Goal: Information Seeking & Learning: Learn about a topic

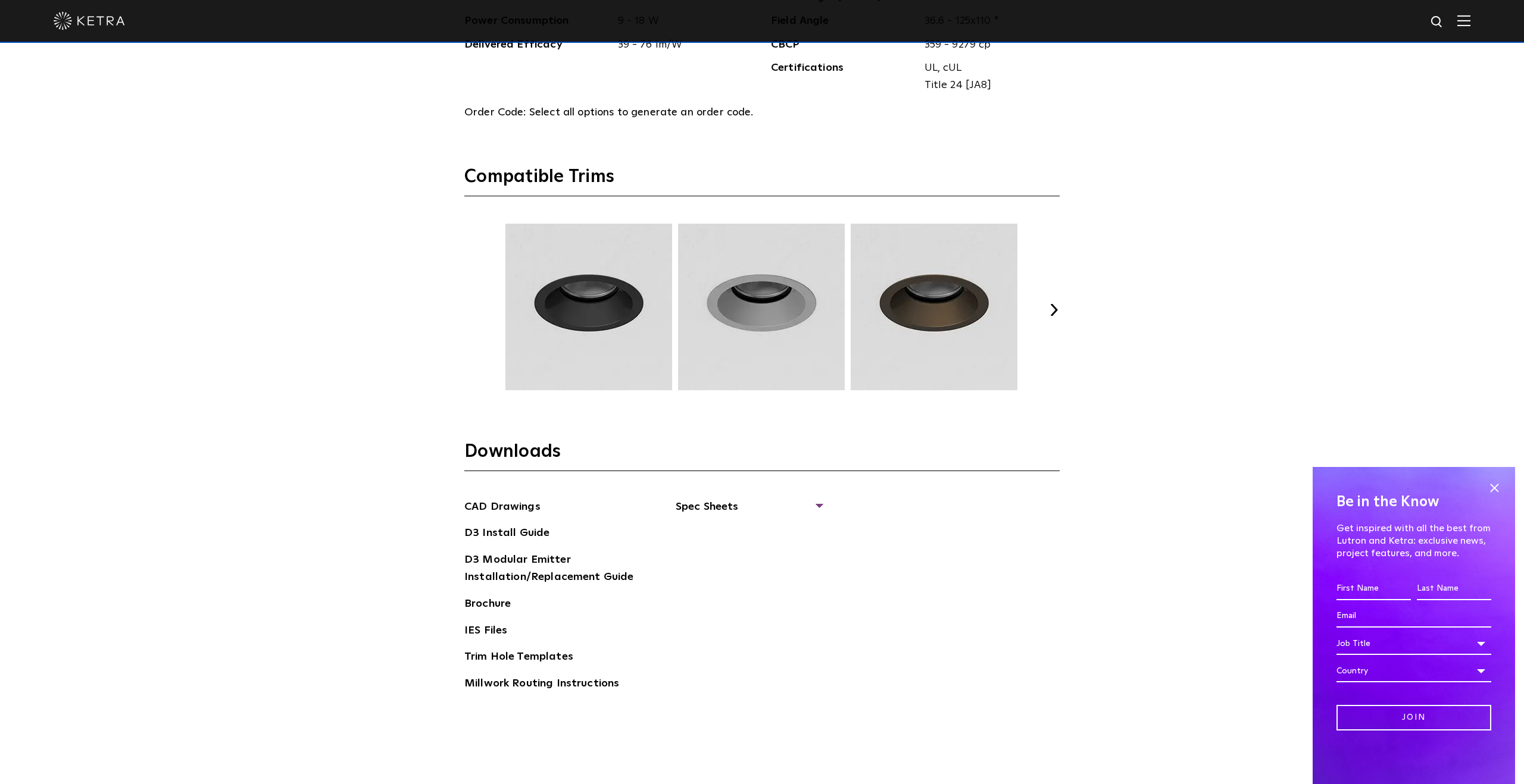
scroll to position [1815, 0]
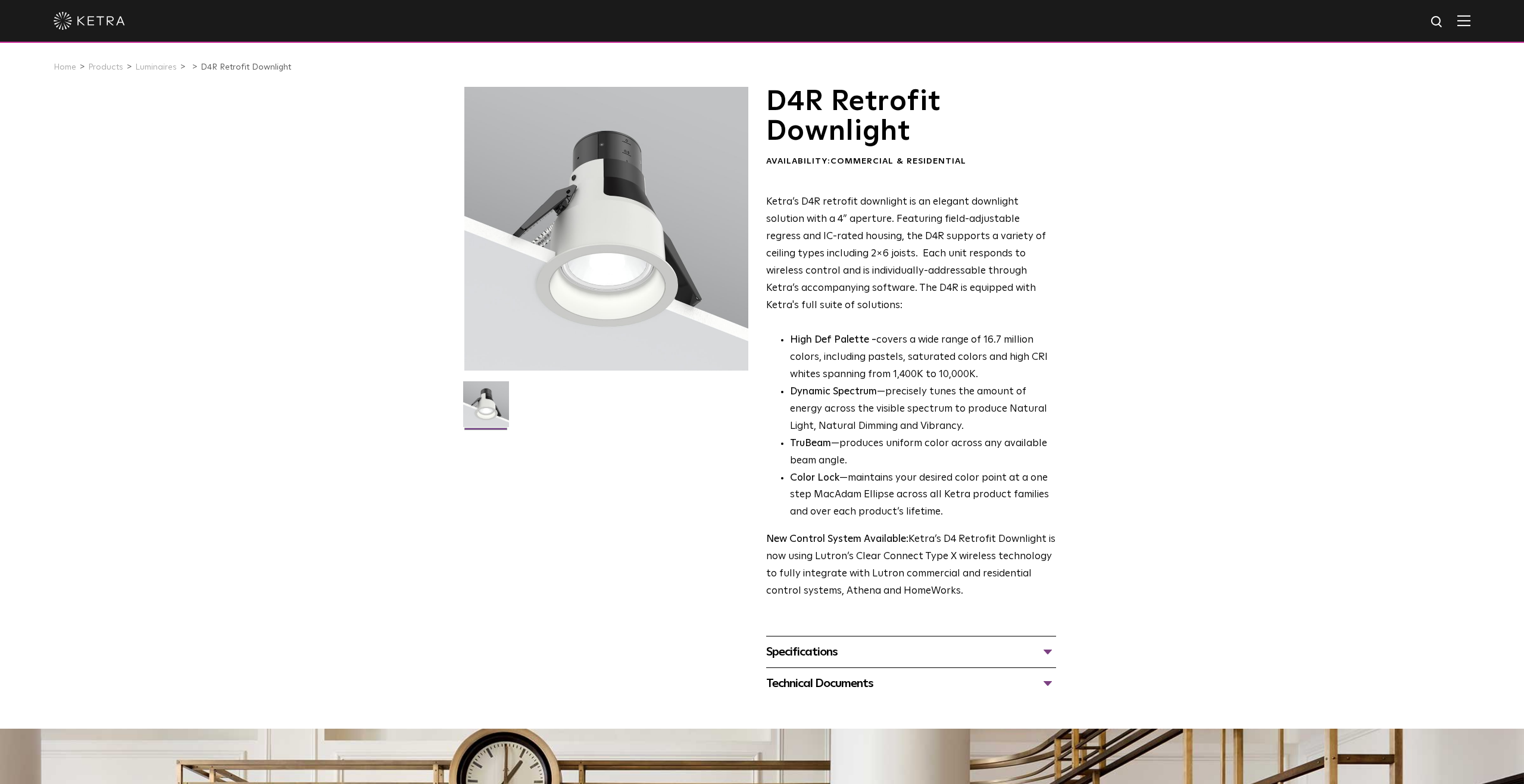
click at [85, 9] on div at bounding box center [762, 21] width 1416 height 42
click at [85, 20] on img at bounding box center [89, 21] width 71 height 18
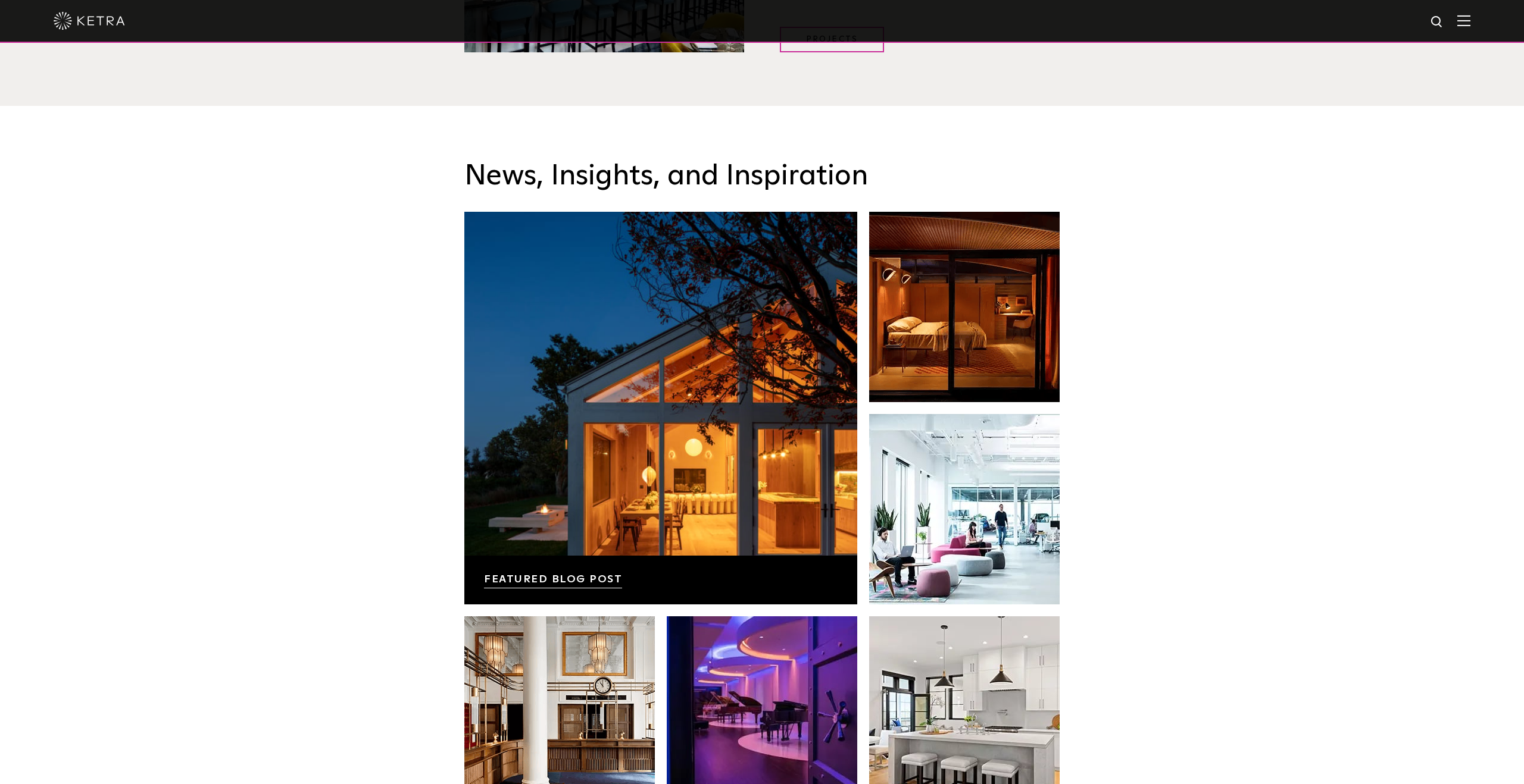
scroll to position [2105, 0]
